Goal: Navigation & Orientation: Find specific page/section

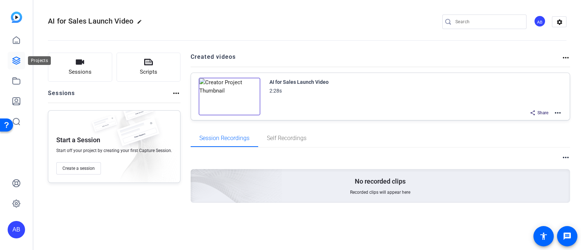
click at [16, 60] on icon at bounding box center [16, 60] width 7 height 7
